Goal: Task Accomplishment & Management: Manage account settings

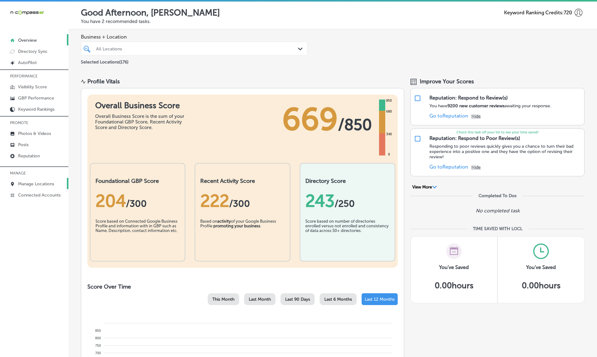
click at [33, 181] on link "Manage Locations" at bounding box center [34, 183] width 68 height 11
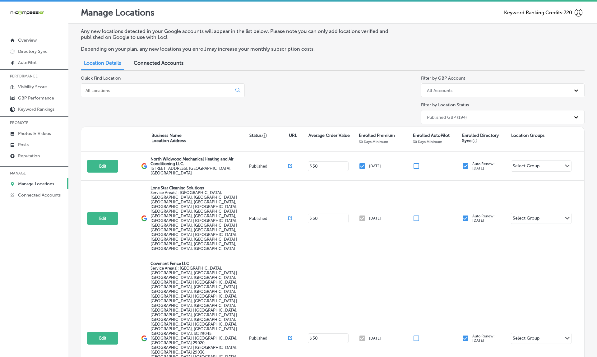
click at [162, 92] on div at bounding box center [163, 90] width 164 height 14
click at [132, 90] on input at bounding box center [158, 91] width 146 height 6
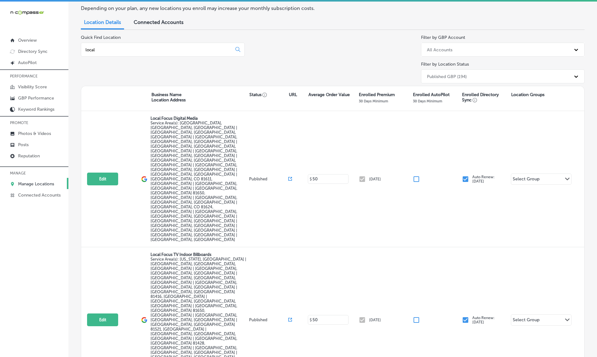
scroll to position [39, 0]
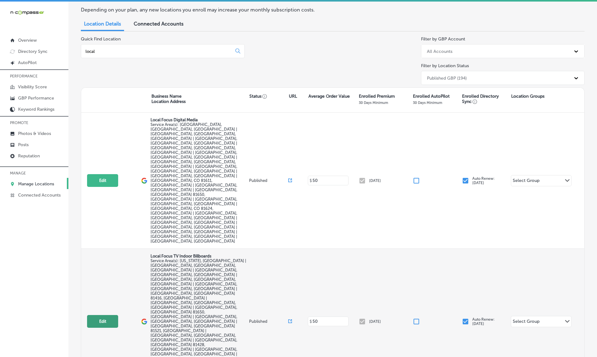
type input "local"
click at [117, 315] on button "Edit" at bounding box center [102, 321] width 31 height 13
select select "US"
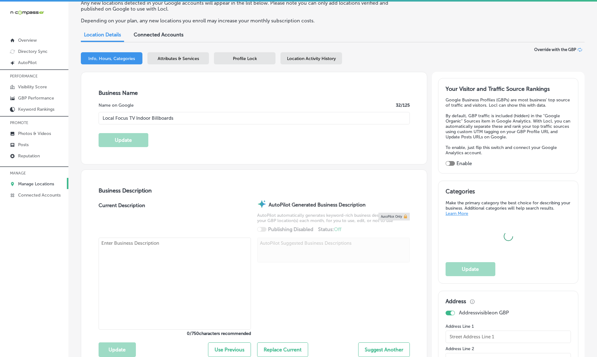
type input "Local Focus TV Indoor Billboards"
type textarea "Local Focus is an indoor digital billboard and digital marketing services compa…"
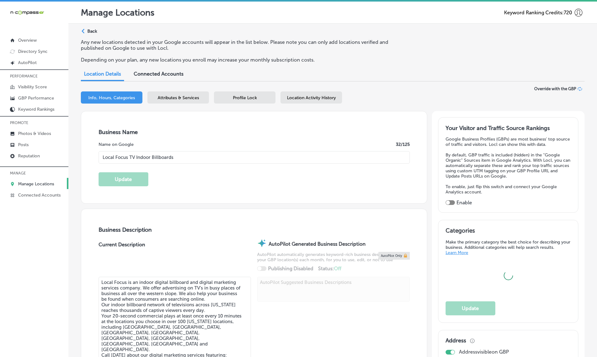
click at [93, 29] on p "Back" at bounding box center [92, 31] width 10 height 5
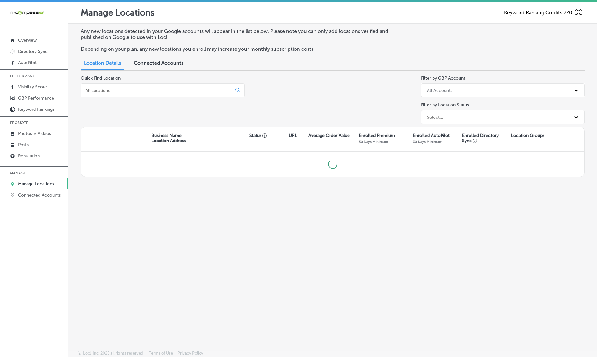
click at [110, 92] on div at bounding box center [163, 90] width 164 height 14
click at [101, 88] on input at bounding box center [158, 91] width 146 height 6
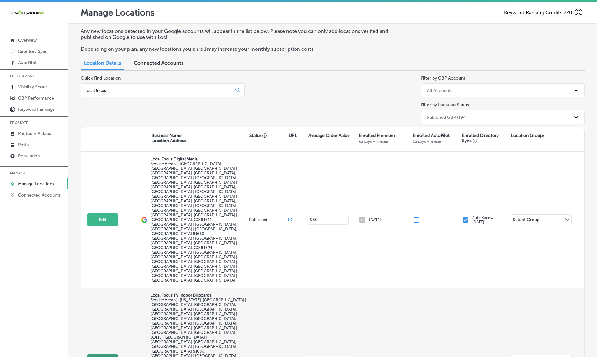
type input "local focus"
click at [109, 354] on button "Edit" at bounding box center [102, 360] width 31 height 13
select select "US"
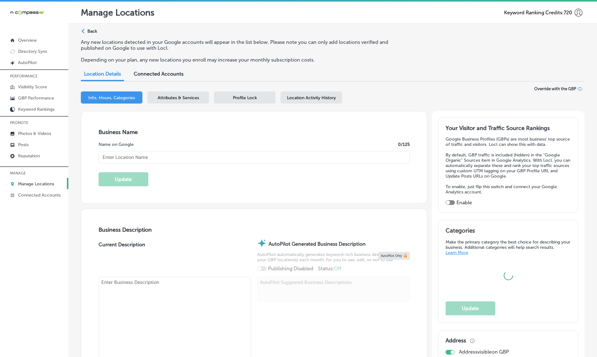
type input "Local Focus TV Indoor Billboards"
type textarea "Local Focus is an indoor digital billboard and digital marketing services compa…"
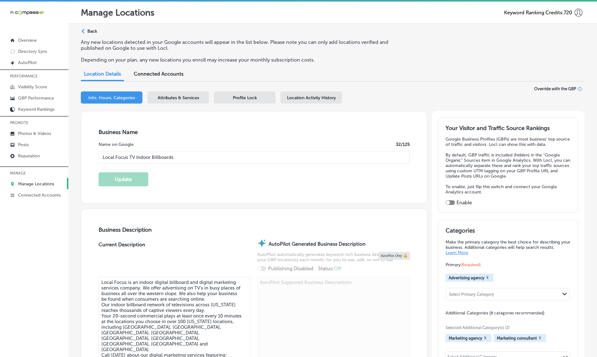
checkbox input "false"
type input "1565 SE Stonebridge Dr"
type input "Cedaredge"
type input "81413"
type input "US"
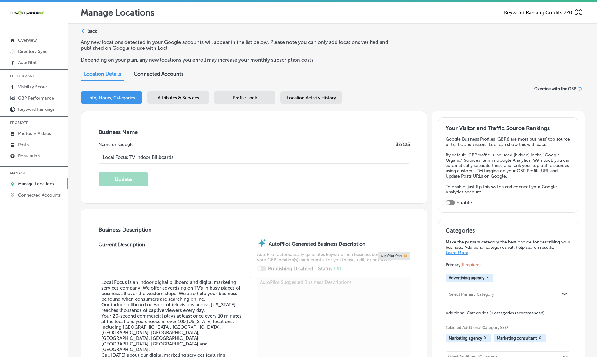
type input "http://www.localfocusdigitaltv.com/"
type input "+1 970 261 4319"
checkbox input "true"
select select "US"
click at [95, 30] on p "Back" at bounding box center [92, 31] width 10 height 5
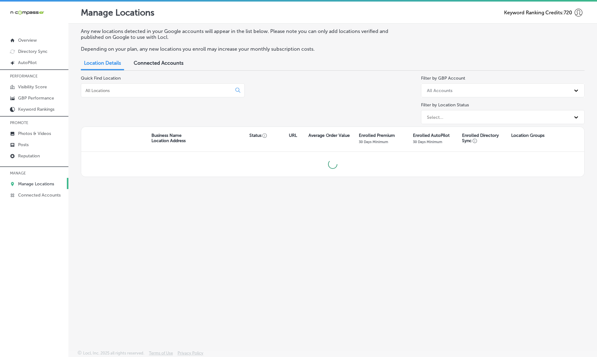
click at [120, 85] on div at bounding box center [163, 90] width 164 height 14
click at [120, 88] on input at bounding box center [158, 91] width 146 height 6
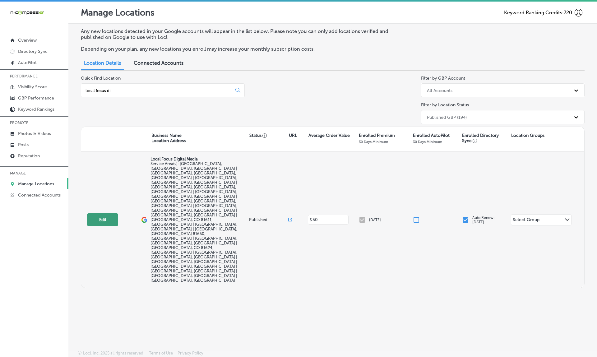
type input "local focus di"
click at [106, 213] on button "Edit" at bounding box center [102, 219] width 31 height 13
select select "US"
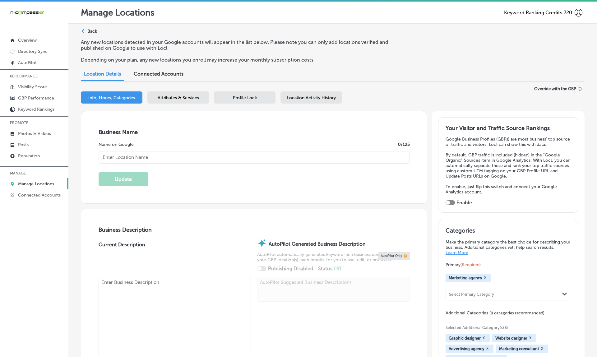
checkbox input "true"
type input "Local Focus Digital Media"
type textarea "Local Focus Digital Media is a marketing agency specializing in hyper-local ind…"
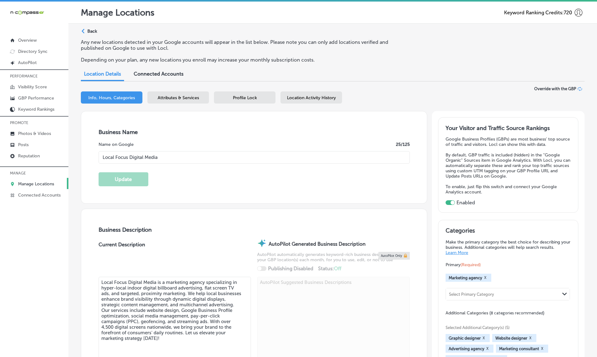
checkbox input "false"
type input "1565 SE Stonebridge Dr"
type input "Cedaredge"
type input "81413"
type input "US"
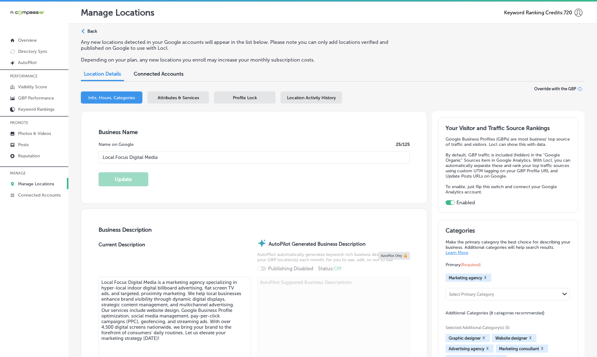
type input "https://localfocusdigitaltv.com/"
type input "+1 970 261 4319"
click at [92, 33] on p "Back" at bounding box center [92, 31] width 10 height 5
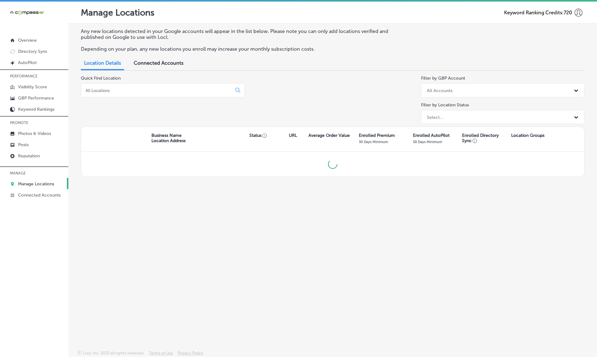
click at [133, 89] on input at bounding box center [158, 91] width 146 height 6
type input "local"
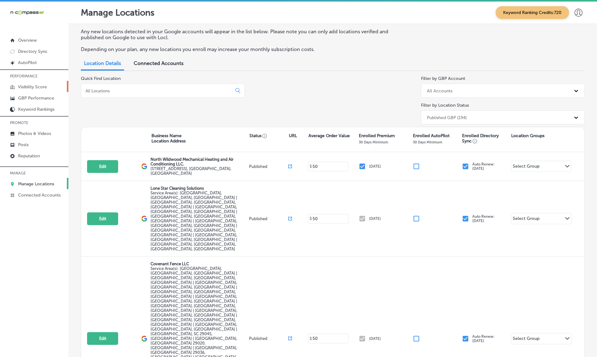
click at [37, 86] on p "Visibility Score" at bounding box center [32, 86] width 29 height 5
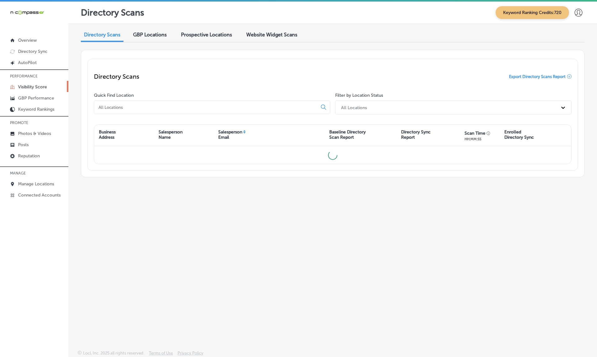
click at [159, 36] on span "GBP Locations" at bounding box center [150, 35] width 34 height 6
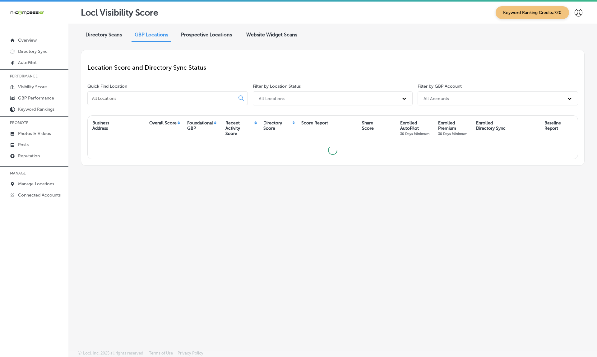
click at [133, 96] on input at bounding box center [162, 99] width 142 height 6
type input "electrical plus"
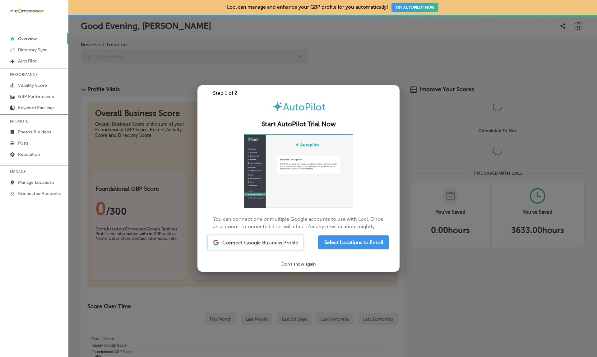
click at [352, 38] on div at bounding box center [298, 178] width 597 height 357
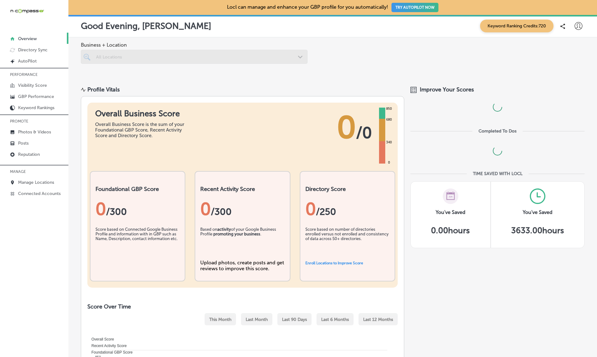
click at [352, 38] on div "Business + Location All Locations Path Created with Sketch." at bounding box center [332, 57] width 529 height 41
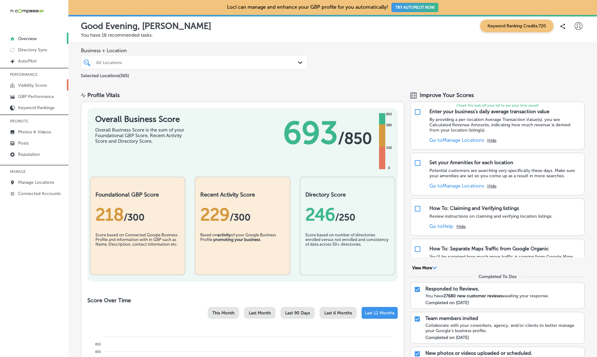
click at [37, 90] on link "Visibility Score" at bounding box center [34, 84] width 68 height 11
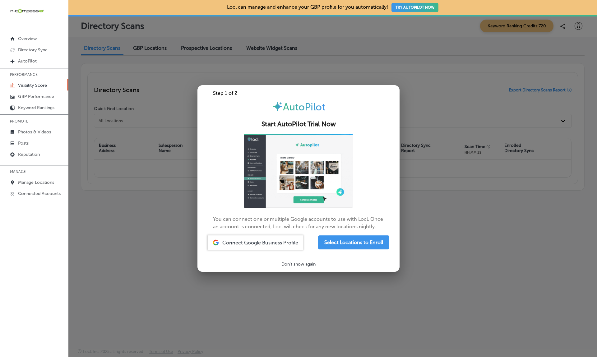
click at [34, 88] on link "Visibility Score" at bounding box center [34, 84] width 68 height 11
click at [33, 85] on p "Visibility Score" at bounding box center [32, 85] width 29 height 5
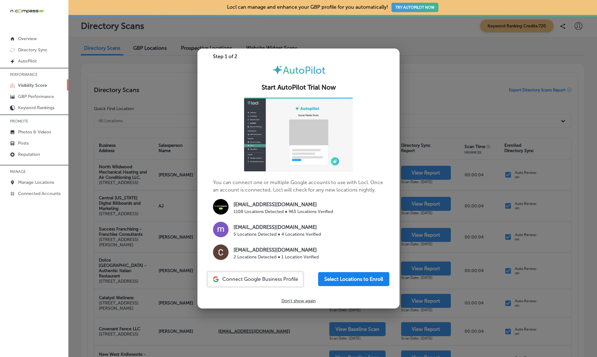
click at [348, 273] on button "Select Locations to Enroll" at bounding box center [353, 279] width 71 height 14
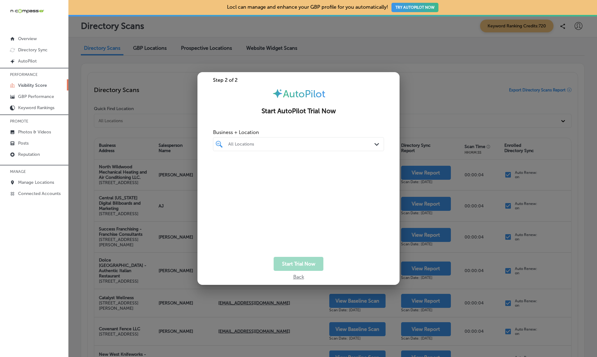
click at [299, 278] on div "Back" at bounding box center [298, 275] width 11 height 9
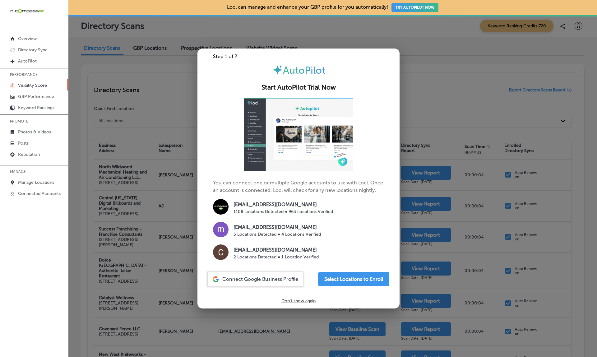
click at [153, 215] on div at bounding box center [298, 178] width 597 height 357
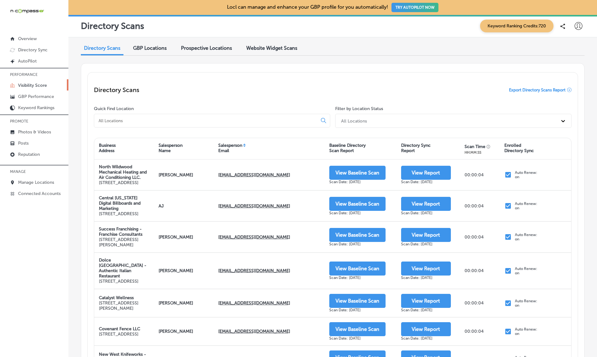
click at [38, 87] on p "Visibility Score" at bounding box center [32, 85] width 29 height 5
click at [146, 51] on div "GBP Locations" at bounding box center [150, 48] width 43 height 13
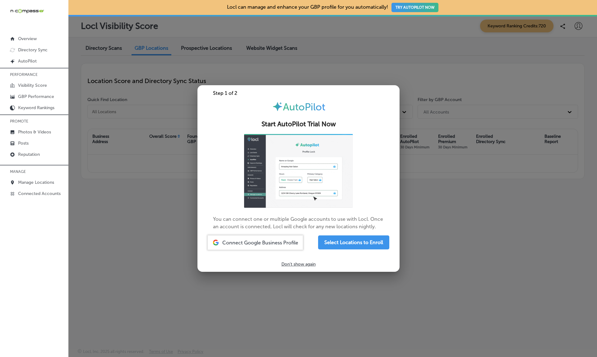
click at [151, 49] on div at bounding box center [298, 178] width 597 height 357
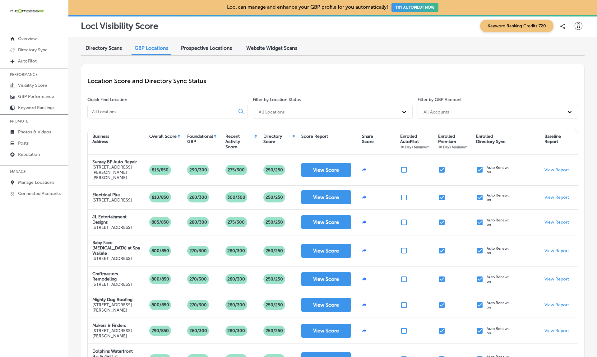
click at [149, 108] on div at bounding box center [167, 112] width 161 height 14
click at [121, 111] on input at bounding box center [162, 112] width 142 height 6
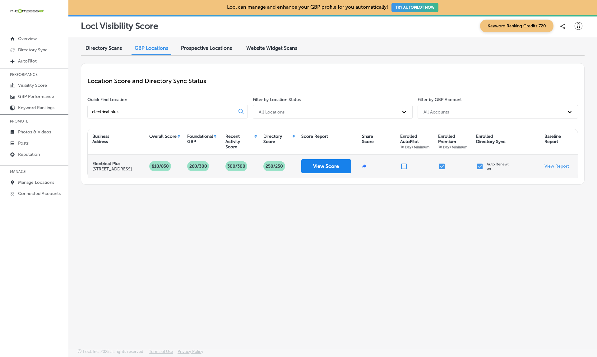
type input "electrical plus"
click at [330, 166] on button "View Score" at bounding box center [327, 166] width 50 height 14
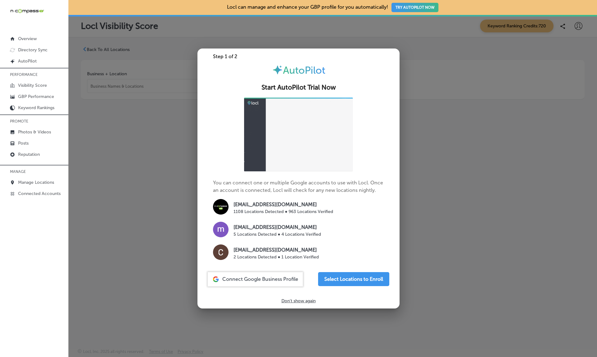
click at [464, 117] on div at bounding box center [298, 178] width 597 height 357
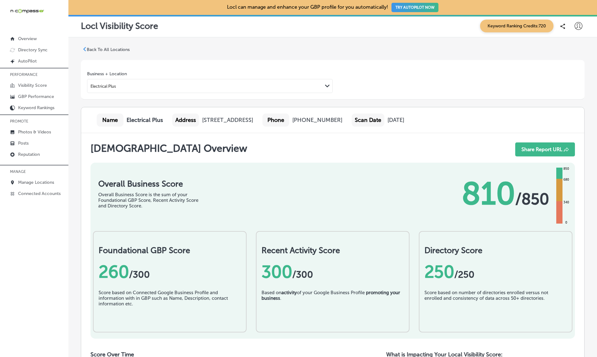
click at [142, 121] on b "Electrical Plus" at bounding box center [145, 120] width 36 height 7
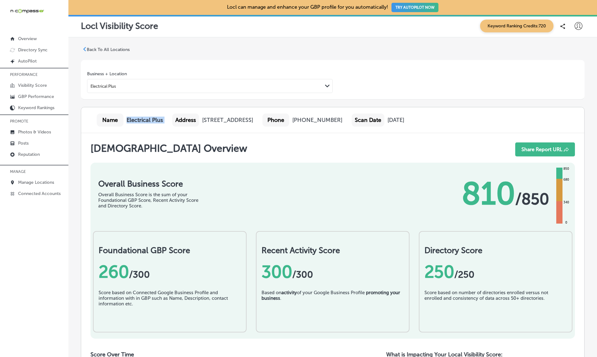
click at [138, 121] on b "Electrical Plus" at bounding box center [145, 120] width 36 height 7
drag, startPoint x: 126, startPoint y: 118, endPoint x: 220, endPoint y: 120, distance: 94.0
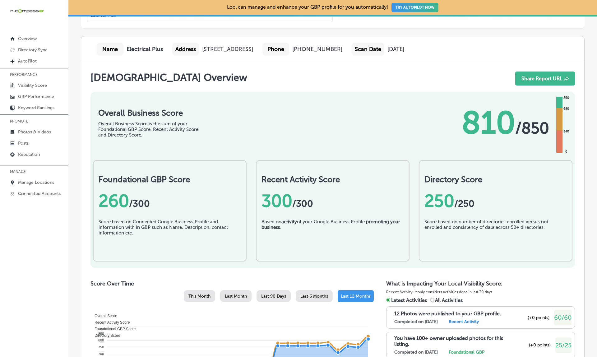
click at [220, 120] on div "Overall Business Score Overall Business Score is the sum of your Foundational G…" at bounding box center [333, 120] width 485 height 56
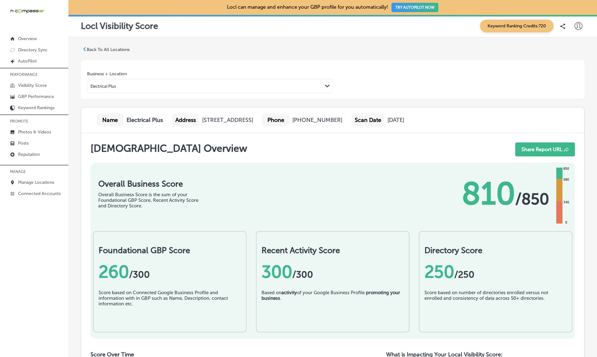
click at [142, 118] on b "Electrical Plus" at bounding box center [145, 120] width 36 height 7
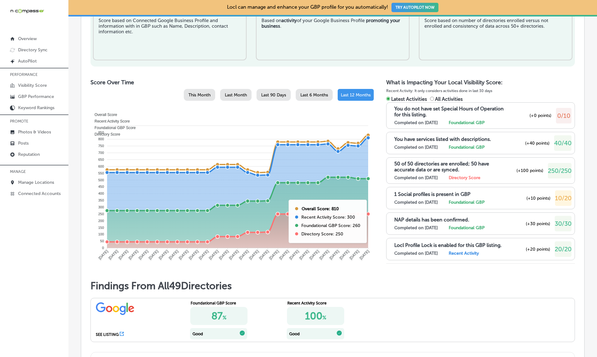
scroll to position [271, 0]
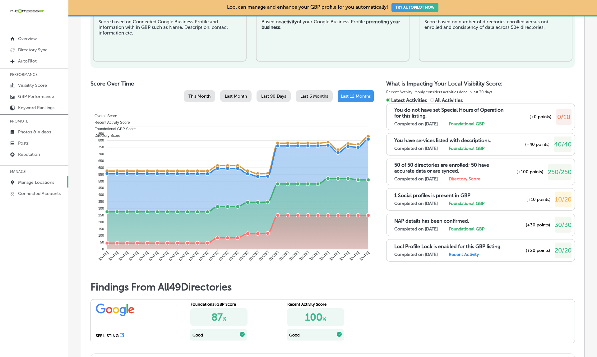
click at [36, 183] on p "Manage Locations" at bounding box center [36, 182] width 36 height 5
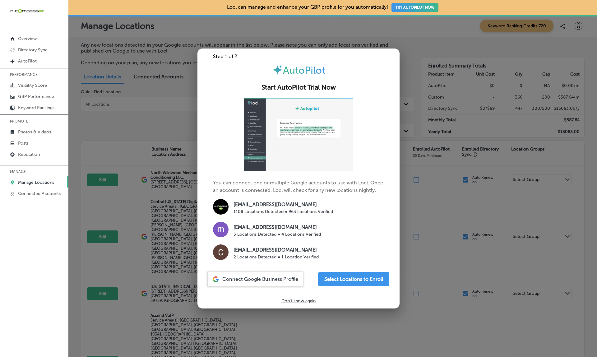
click at [126, 112] on div at bounding box center [298, 178] width 597 height 357
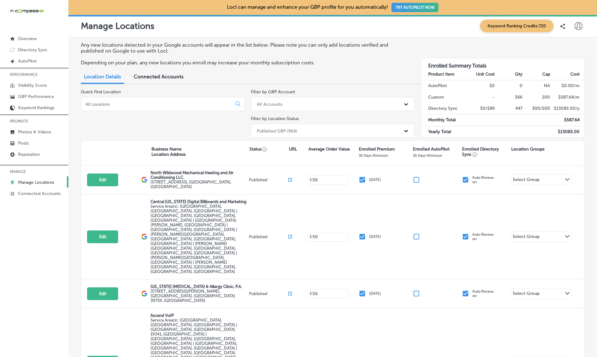
click at [119, 102] on input at bounding box center [158, 104] width 146 height 6
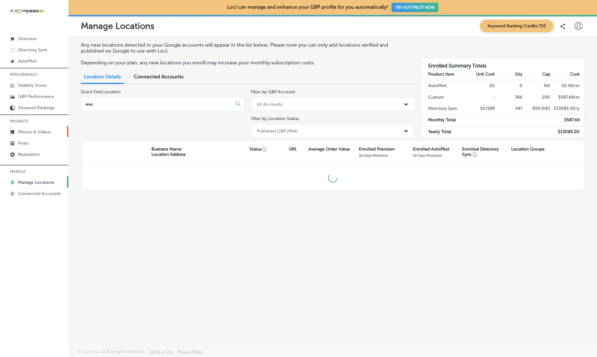
type input "elec"
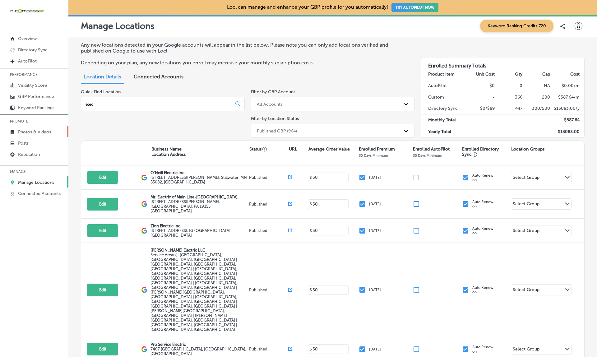
click at [42, 129] on link "Photos & Videos" at bounding box center [34, 131] width 68 height 11
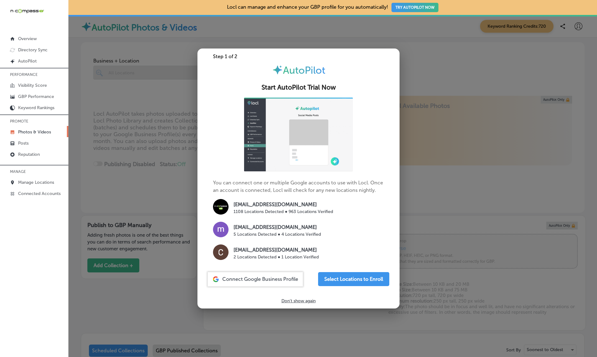
click at [126, 136] on div at bounding box center [298, 178] width 597 height 357
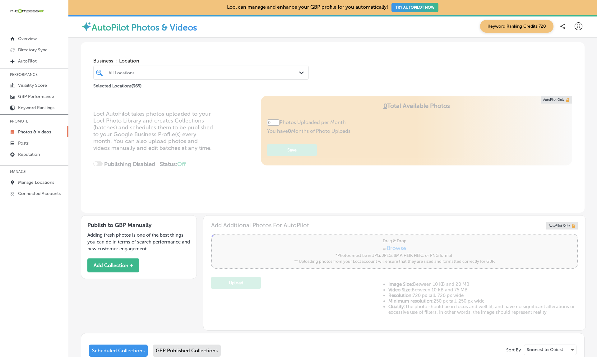
type input "5"
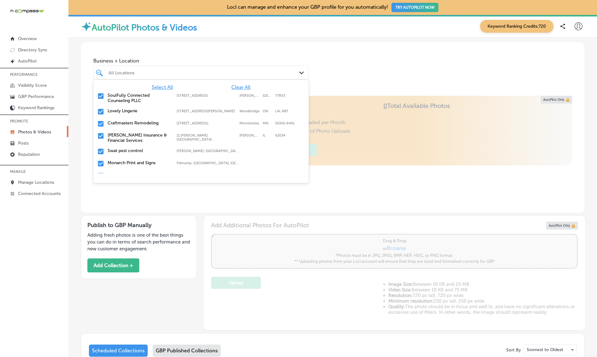
click at [121, 73] on div "All Locations" at bounding box center [204, 72] width 191 height 5
click at [236, 87] on span "Clear All" at bounding box center [240, 87] width 19 height 6
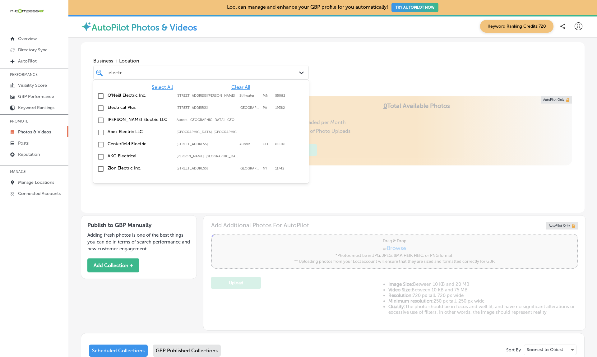
click at [120, 108] on label "Electrical Plus" at bounding box center [139, 107] width 63 height 5
type input "electr"
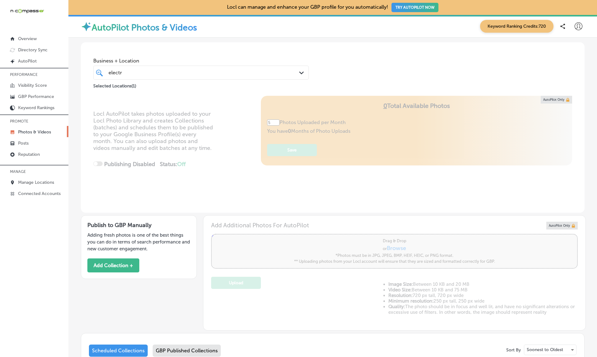
click at [341, 68] on div "Business + Location electr electr Path Created with Sketch. Selected Locations …" at bounding box center [333, 65] width 504 height 47
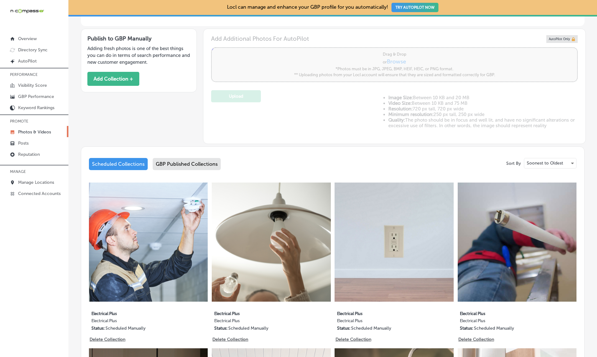
scroll to position [199, 0]
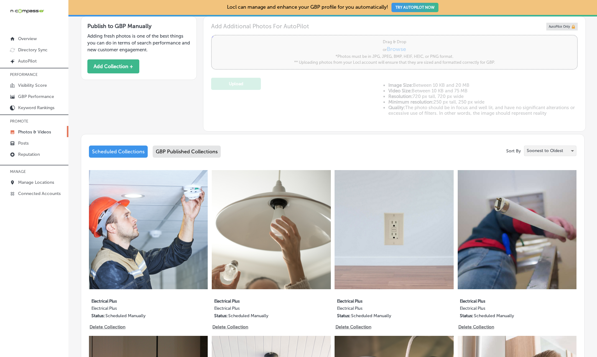
click at [553, 148] on p "Soonest to Oldest" at bounding box center [545, 151] width 36 height 6
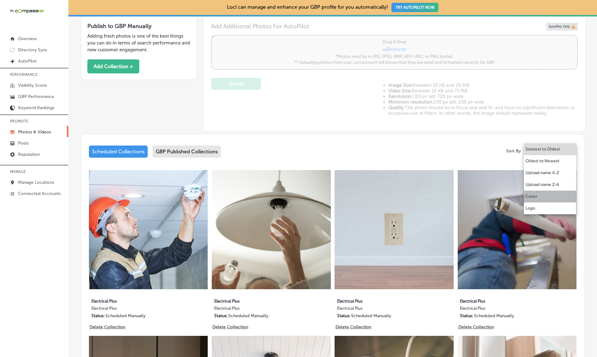
click at [532, 197] on p "Cover" at bounding box center [532, 197] width 12 height 6
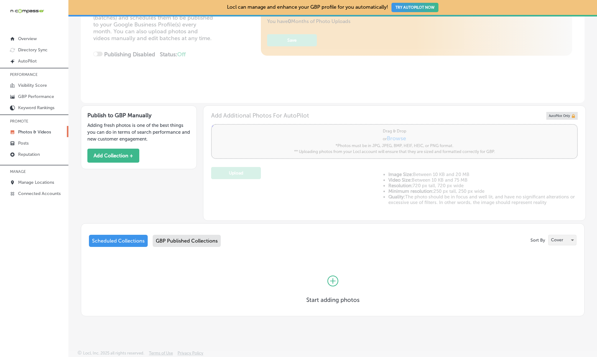
scroll to position [110, 0]
click at [557, 238] on p "Cover" at bounding box center [557, 240] width 12 height 6
click at [556, 251] on p "Logo" at bounding box center [555, 251] width 10 height 6
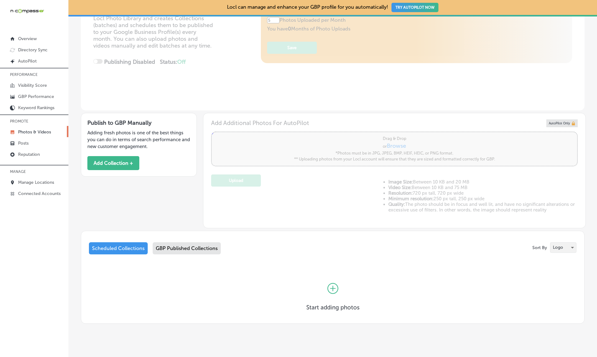
scroll to position [103, 0]
click at [189, 244] on div "GBP Published Collections" at bounding box center [187, 248] width 68 height 12
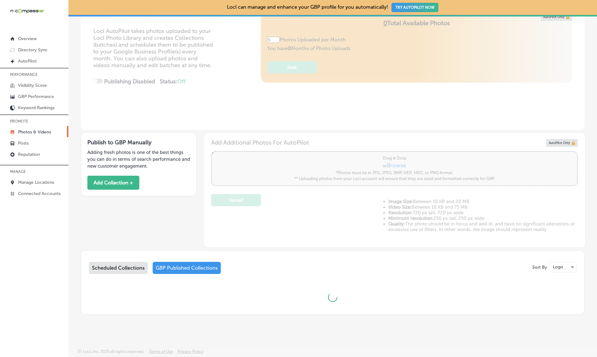
scroll to position [81, 0]
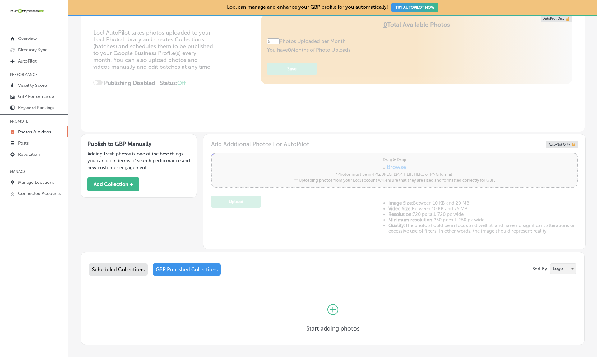
click at [559, 267] on p "Logo" at bounding box center [558, 269] width 10 height 6
click at [562, 254] on p "Cover" at bounding box center [558, 255] width 12 height 6
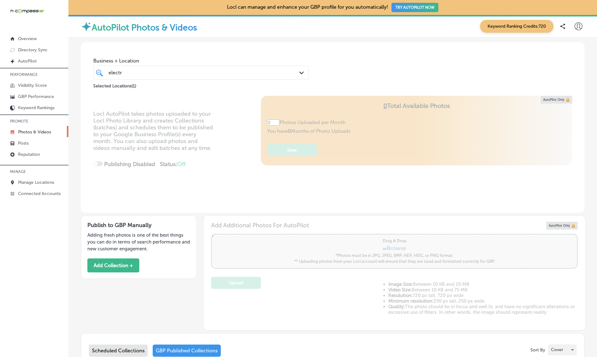
scroll to position [0, 0]
click at [157, 69] on div "electr electr" at bounding box center [192, 72] width 168 height 8
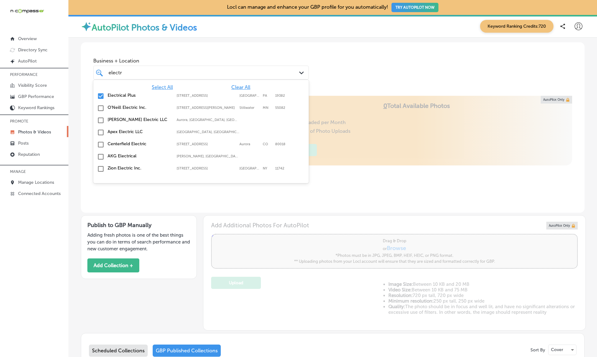
click at [181, 70] on div "electr electr" at bounding box center [192, 72] width 168 height 8
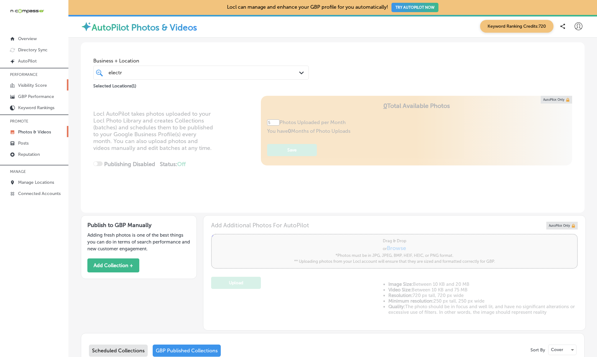
click at [34, 88] on link "Visibility Score" at bounding box center [34, 84] width 68 height 11
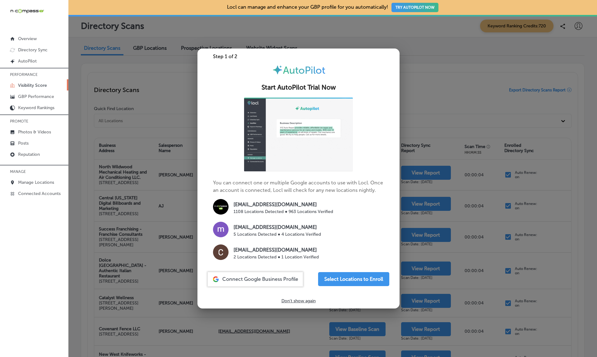
click at [152, 83] on div at bounding box center [298, 178] width 597 height 357
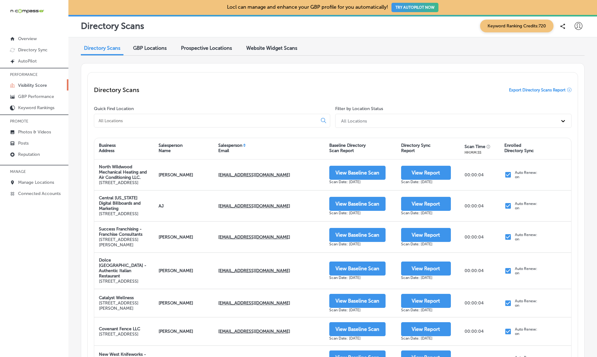
click at [155, 46] on span "GBP Locations" at bounding box center [150, 48] width 34 height 6
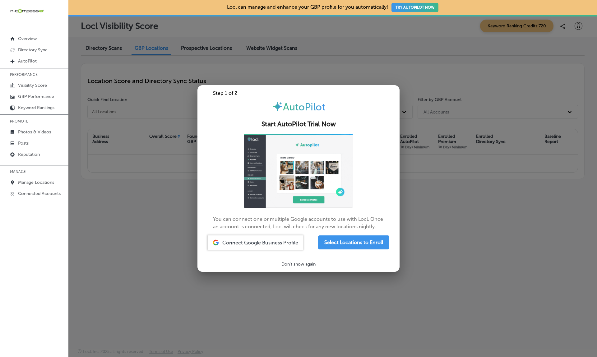
click at [139, 110] on div at bounding box center [298, 178] width 597 height 357
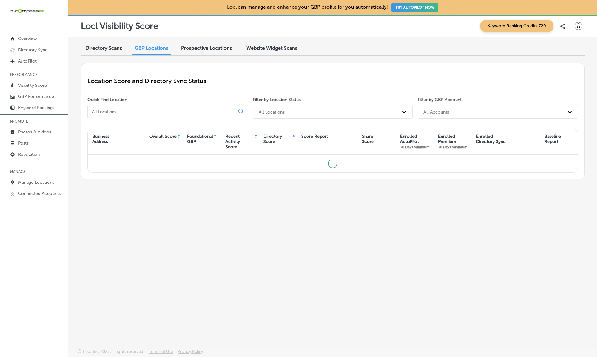
click at [139, 110] on input at bounding box center [162, 112] width 142 height 6
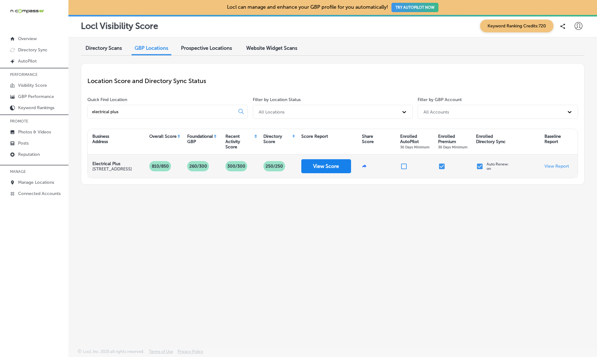
type input "electrical plus"
click at [337, 164] on button "View Score" at bounding box center [327, 166] width 50 height 14
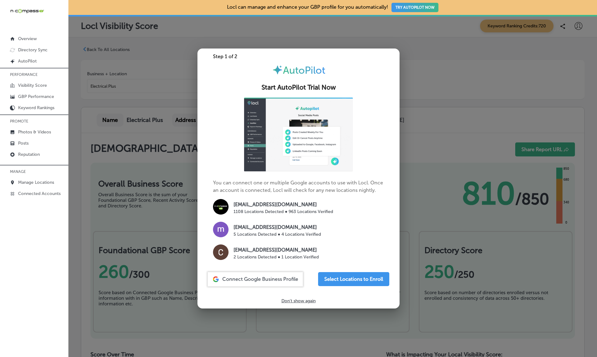
click at [456, 123] on div at bounding box center [298, 178] width 597 height 357
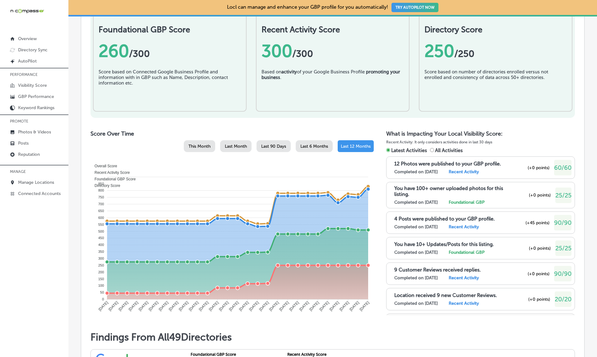
scroll to position [221, 0]
click at [457, 212] on div "4 Posts were published to your GBP profile. Completed on 10/6/2025 Recent Activ…" at bounding box center [480, 223] width 189 height 22
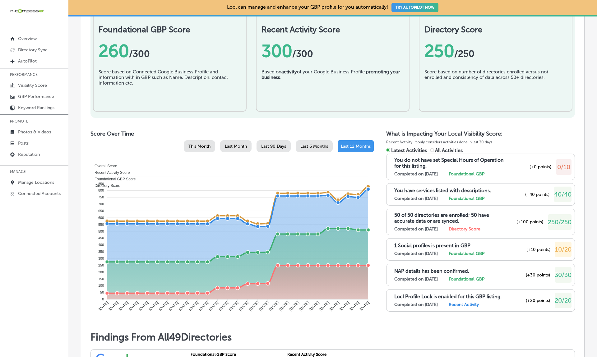
scroll to position [213, 0]
click at [443, 148] on span "All Activities" at bounding box center [449, 150] width 28 height 6
click at [434, 148] on input "All Activities" at bounding box center [432, 150] width 4 height 4
radio input "true"
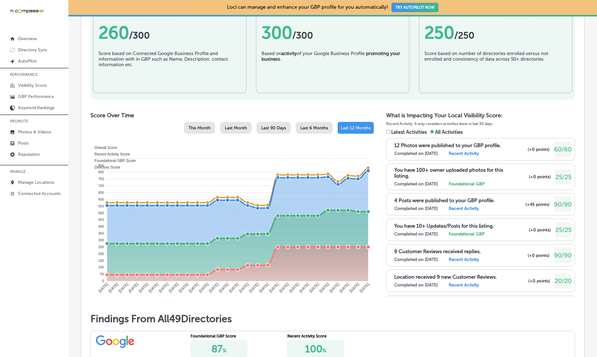
scroll to position [240, 0]
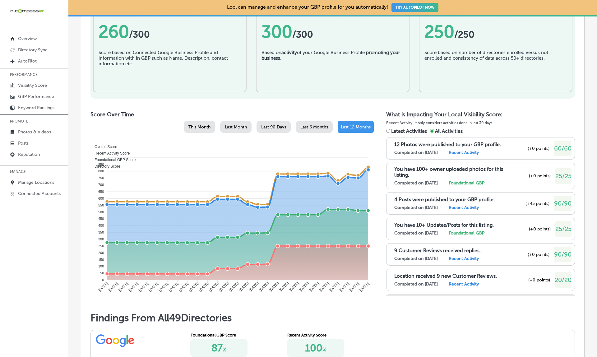
click at [433, 223] on p "You have 10+ Updates/Posts for this listing." at bounding box center [445, 225] width 100 height 6
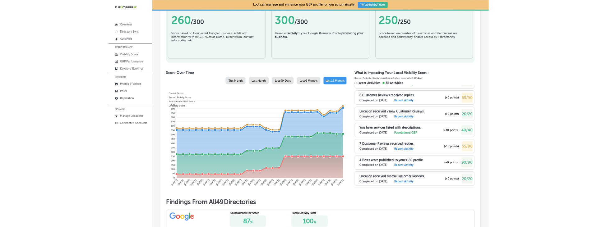
scroll to position [2934, 0]
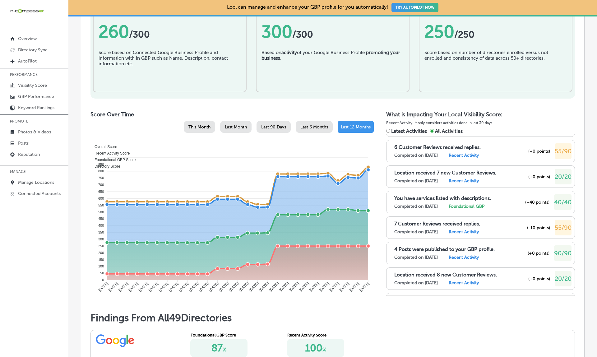
click at [429, 208] on label "Completed on 8/13/2025" at bounding box center [417, 206] width 44 height 5
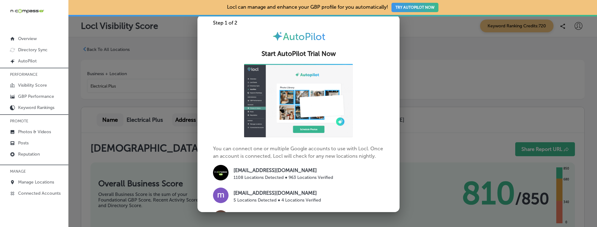
click at [460, 118] on div at bounding box center [298, 113] width 597 height 227
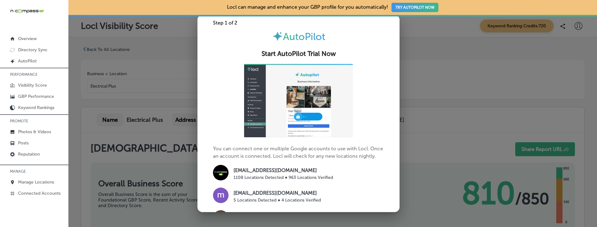
click at [451, 93] on div "Business + Location Electrical Plus Path Created with Sketch." at bounding box center [333, 80] width 504 height 40
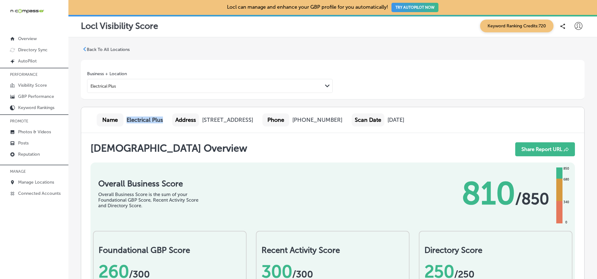
drag, startPoint x: 127, startPoint y: 120, endPoint x: 161, endPoint y: 123, distance: 34.1
click at [161, 123] on div "Name Electrical Plus" at bounding box center [130, 120] width 66 height 13
copy b "Electrical Plus"
drag, startPoint x: 205, startPoint y: 119, endPoint x: 317, endPoint y: 119, distance: 112.3
click at [253, 119] on div "313 S Bolmar Street, West Chester, PA, 19382" at bounding box center [227, 120] width 51 height 7
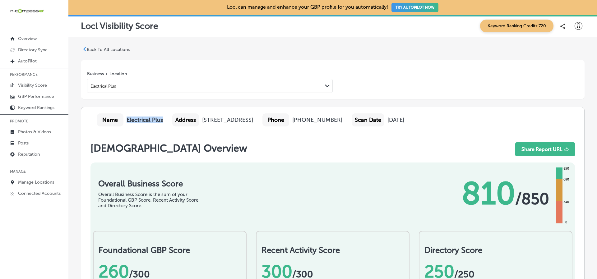
copy div "313 S Bolmar Street, West Chester, PA, 19382"
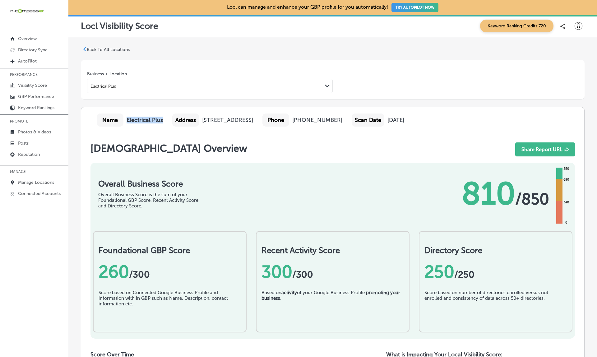
click at [263, 149] on div "Scan Overview Share Report URL" at bounding box center [333, 151] width 485 height 17
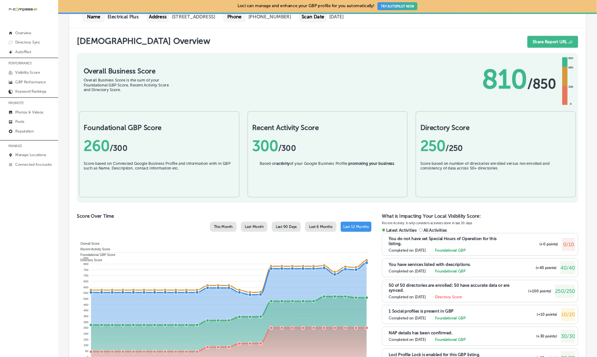
scroll to position [102, 0]
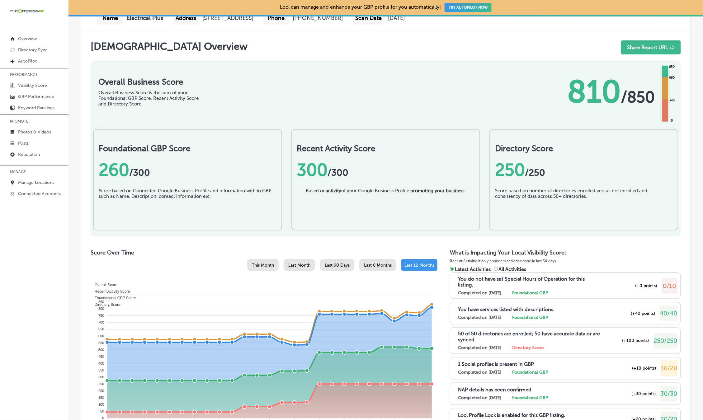
click at [417, 142] on div "Recent Activity Score 300 /300 Based on activity of your Google Business Profil…" at bounding box center [385, 179] width 189 height 101
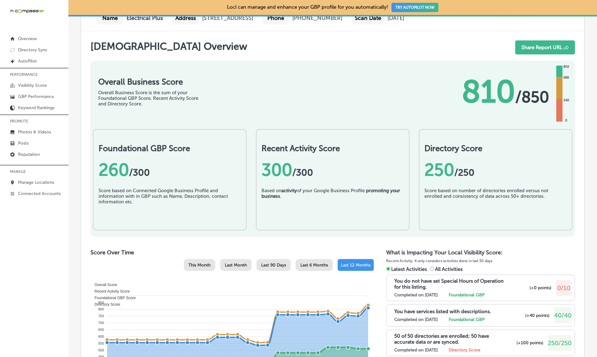
click at [342, 93] on div "Overall Business Score Overall Business Score is the sum of your Foundational G…" at bounding box center [333, 89] width 485 height 56
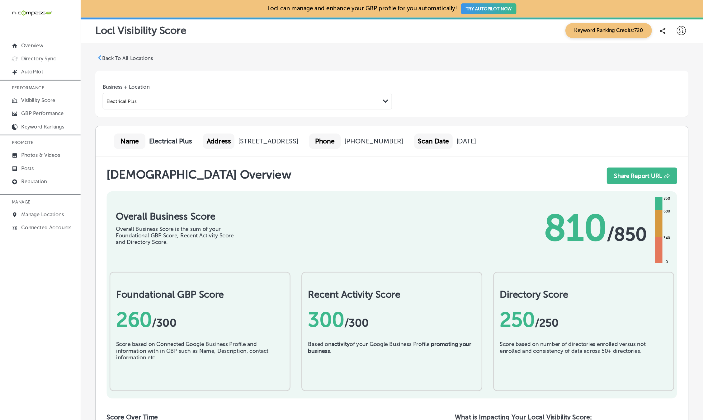
scroll to position [0, 0]
click at [339, 213] on div "Overall Business Score Overall Business Score is the sum of your Foundational G…" at bounding box center [333, 191] width 485 height 56
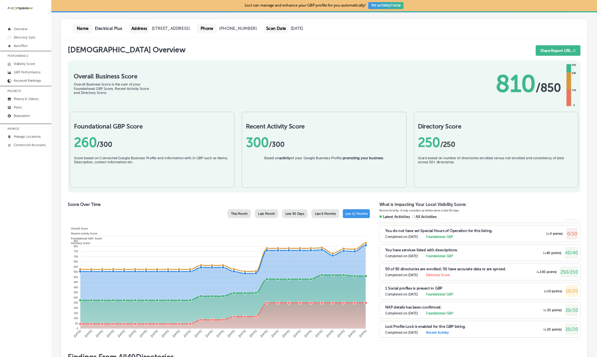
scroll to position [206, 0]
